Goal: Task Accomplishment & Management: Complete application form

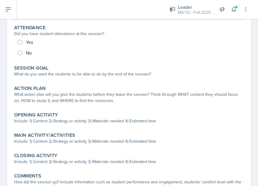
scroll to position [84, 0]
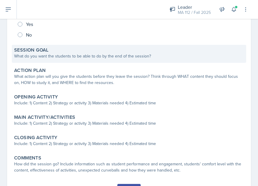
click at [131, 56] on div "What do you want the students to be able to do by the end of the session?" at bounding box center [129, 56] width 230 height 6
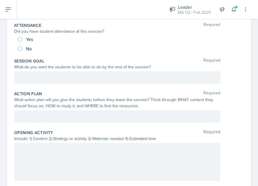
click at [35, 162] on div at bounding box center [117, 162] width 206 height 38
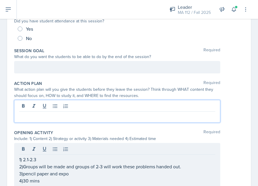
scroll to position [105, 0]
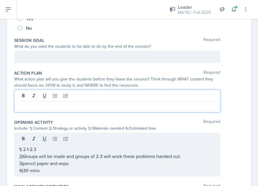
click at [36, 109] on p at bounding box center [117, 106] width 196 height 7
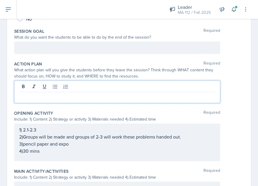
scroll to position [116, 0]
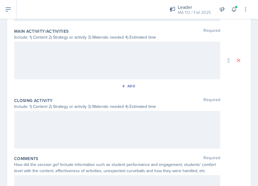
click at [102, 59] on div at bounding box center [117, 61] width 206 height 38
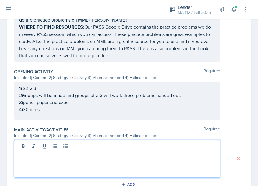
scroll to position [191, 0]
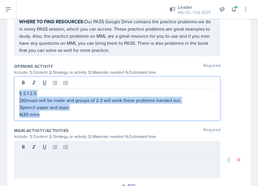
drag, startPoint x: 56, startPoint y: 114, endPoint x: 8, endPoint y: 81, distance: 57.8
click at [7, 81] on div "Date [DATE] [DATE] 27 28 29 30 31 1 2 3 4 5 6 7 8 9 10 11 12 13 14 15 16 17 18 …" at bounding box center [129, 71] width 244 height 452
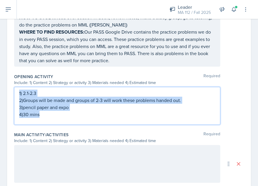
copy div "1) 2.1-2.3 2)Groups will be made and groups of 2-3 will work these problems han…"
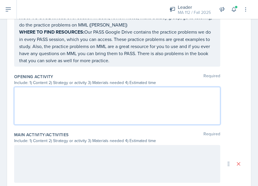
click at [30, 154] on div at bounding box center [117, 164] width 206 height 38
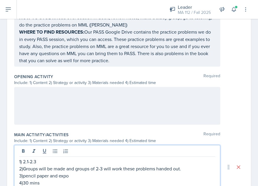
click at [29, 100] on div at bounding box center [117, 106] width 206 height 38
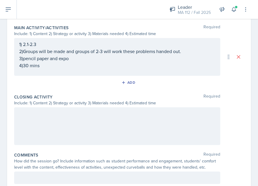
click at [46, 122] on div at bounding box center [117, 127] width 206 height 38
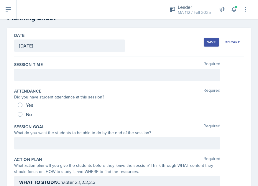
scroll to position [29, 0]
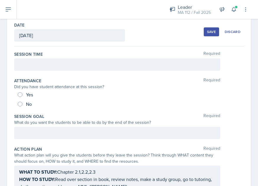
click at [101, 137] on p at bounding box center [117, 133] width 196 height 7
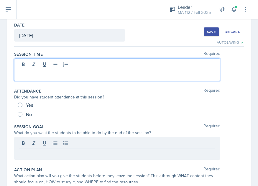
click at [48, 71] on p at bounding box center [117, 74] width 196 height 7
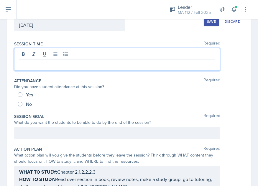
click at [25, 126] on div "Session Goal Required What do you want the students to be able to do by the end…" at bounding box center [129, 127] width 230 height 33
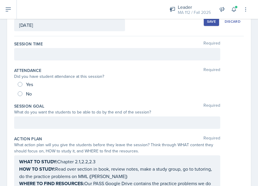
click at [25, 126] on div at bounding box center [117, 123] width 206 height 12
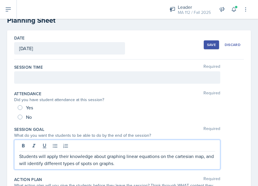
scroll to position [0, 0]
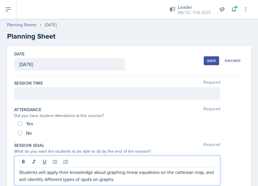
click at [207, 60] on div "Save" at bounding box center [211, 60] width 9 height 5
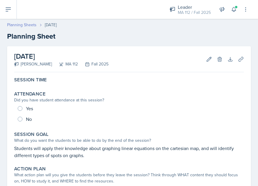
click at [20, 24] on link "Planning Sheets" at bounding box center [22, 25] width 30 height 6
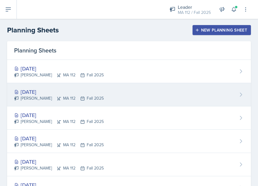
click at [33, 94] on div "[DATE]" at bounding box center [59, 92] width 90 height 8
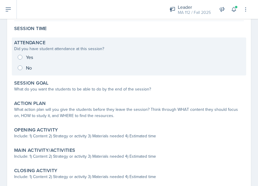
scroll to position [54, 0]
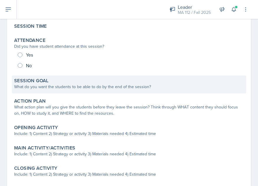
click at [77, 86] on div "What do you want the students to be able to do by the end of the session?" at bounding box center [129, 87] width 230 height 6
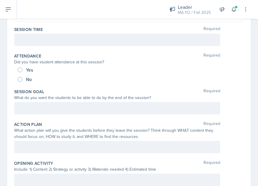
scroll to position [0, 0]
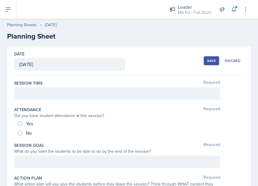
click at [67, 96] on div at bounding box center [117, 93] width 206 height 12
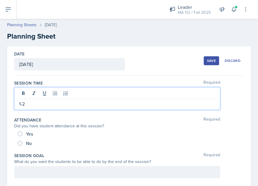
click at [37, 174] on div at bounding box center [117, 172] width 206 height 12
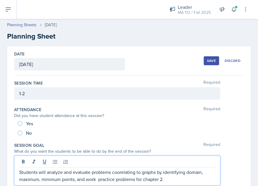
click at [120, 172] on p "Students will analyze and evaluate problems coorelating to graphs by identifyin…" at bounding box center [117, 176] width 196 height 14
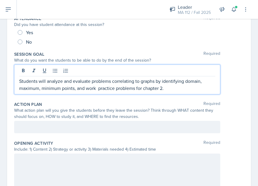
click at [111, 131] on p at bounding box center [117, 127] width 196 height 7
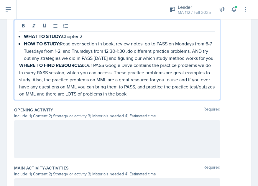
scroll to position [192, 0]
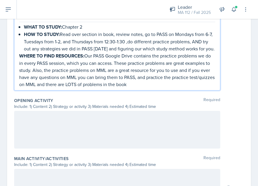
click at [17, 63] on div "WHAT TO STUDY: Chapter 2 HOW TO STUDY: Read over section in book, review notes,…" at bounding box center [117, 50] width 206 height 80
click at [20, 59] on strong "WHERE TO FIND RESOURCES:" at bounding box center [51, 56] width 65 height 7
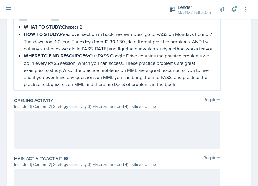
click at [27, 131] on div at bounding box center [117, 130] width 206 height 38
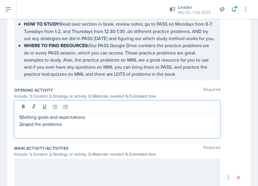
click at [25, 128] on p "2)rapid fire problems" at bounding box center [117, 124] width 196 height 7
click at [75, 128] on p "2)Rapid fire problems" at bounding box center [117, 124] width 196 height 7
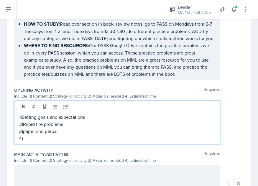
drag, startPoint x: 82, startPoint y: 140, endPoint x: 78, endPoint y: 140, distance: 4.7
click at [78, 135] on p "3)paper and pencil" at bounding box center [117, 131] width 196 height 7
click at [68, 142] on p "4)" at bounding box center [117, 138] width 196 height 7
drag, startPoint x: 68, startPoint y: 139, endPoint x: 23, endPoint y: 131, distance: 45.2
click at [23, 131] on div "1)Setting goals and expectations 2)Rapid fire problems 3)paper and pencil 4)" at bounding box center [117, 128] width 196 height 28
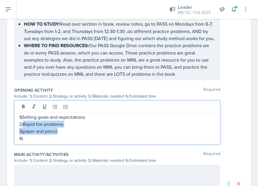
copy div "Rapid fire problems 3)paper and pencil"
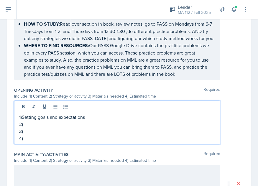
click at [34, 128] on p "2)" at bounding box center [117, 124] width 196 height 7
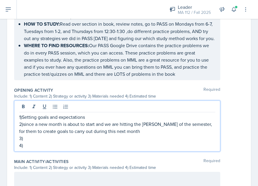
click at [27, 142] on p "3)" at bounding box center [117, 138] width 196 height 7
click at [26, 149] on p "4)" at bounding box center [117, 145] width 196 height 7
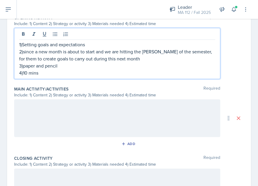
click at [32, 131] on div at bounding box center [117, 119] width 206 height 38
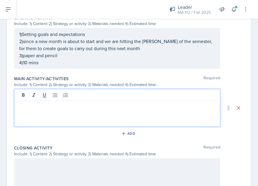
scroll to position [275, 0]
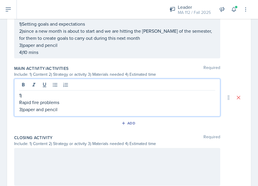
click at [20, 106] on p "Rapid fire problems" at bounding box center [117, 102] width 196 height 7
click at [28, 105] on p "2)Rapid fire problems" at bounding box center [117, 102] width 196 height 7
click at [28, 99] on p "1)" at bounding box center [117, 95] width 196 height 7
click at [71, 113] on p "3)paper and pencil" at bounding box center [117, 109] width 196 height 7
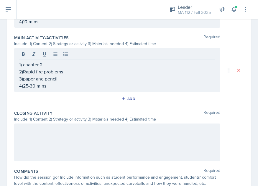
click at [60, 146] on div at bounding box center [117, 143] width 206 height 38
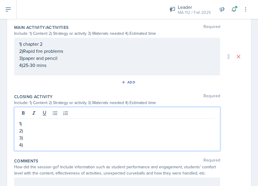
click at [40, 127] on p "1)" at bounding box center [117, 123] width 196 height 7
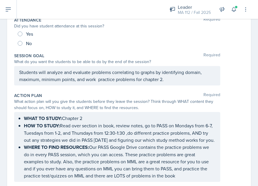
scroll to position [84, 0]
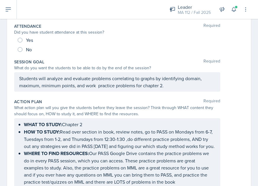
drag, startPoint x: 19, startPoint y: 80, endPoint x: 243, endPoint y: 89, distance: 224.9
copy div "Students will analyze and evaluate problems correlating to graphs by identifyin…"
click at [188, 89] on div "Students will analyze and evaluate problems correlating to graphs by identifyin…" at bounding box center [117, 81] width 206 height 19
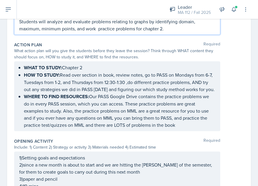
click at [147, 112] on p "WHERE TO FIND RESOURCES: Our PASS Google Drive contains the practice problems w…" at bounding box center [120, 111] width 192 height 36
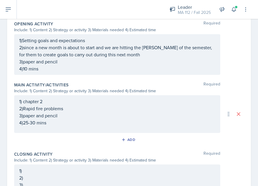
scroll to position [276, 0]
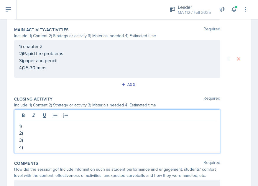
click at [41, 130] on p "1)" at bounding box center [117, 126] width 196 height 7
click at [38, 137] on p "2)" at bounding box center [117, 133] width 196 height 7
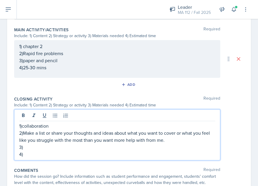
click at [37, 151] on p "3)" at bounding box center [117, 147] width 196 height 7
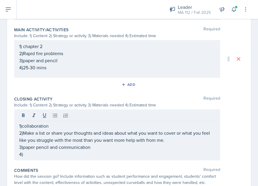
click at [25, 165] on div "Closing Activity Required Include: 1) Content 2) Strategy or activity 3) Materi…" at bounding box center [129, 129] width 230 height 71
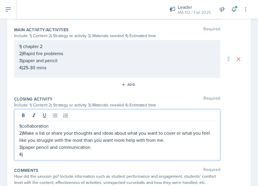
click at [33, 149] on div "1)collaboration 2)Make a list or share your thoughts and ideas about what you w…" at bounding box center [117, 140] width 196 height 35
click at [32, 158] on p "4)" at bounding box center [117, 154] width 196 height 7
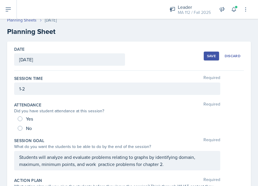
scroll to position [0, 0]
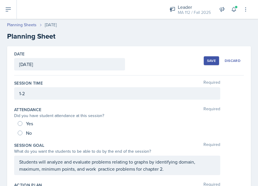
click at [207, 61] on div "Save" at bounding box center [211, 60] width 9 height 5
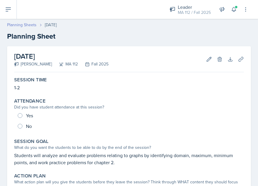
click at [16, 24] on link "Planning Sheets" at bounding box center [22, 25] width 30 height 6
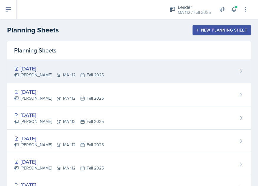
click at [45, 68] on div "[DATE]" at bounding box center [59, 69] width 90 height 8
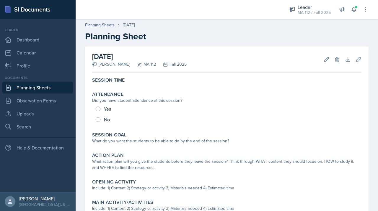
click at [57, 88] on link "Planning Sheets" at bounding box center [37, 88] width 71 height 12
